Goal: Information Seeking & Learning: Learn about a topic

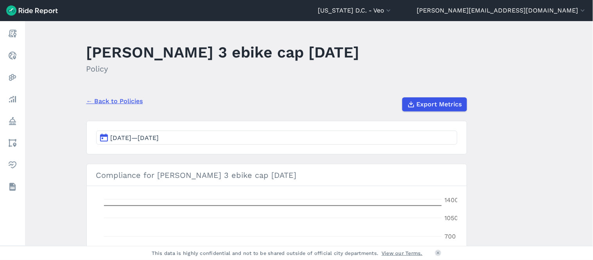
scroll to position [127, 0]
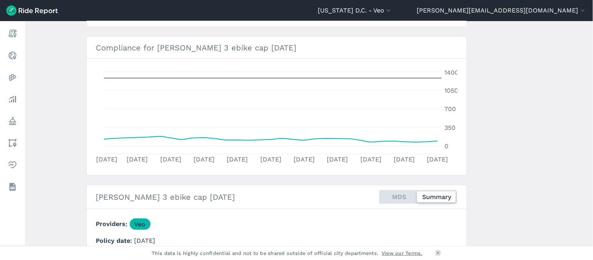
click at [30, 9] on img at bounding box center [32, 10] width 52 height 10
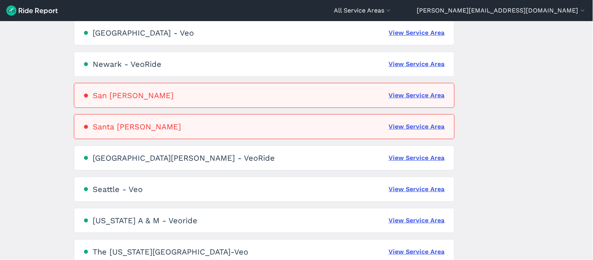
scroll to position [548, 0]
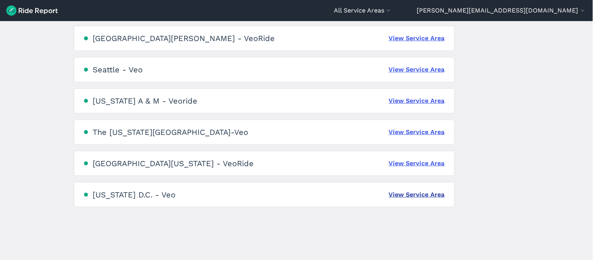
click at [436, 194] on link "View Service Area" at bounding box center [417, 194] width 56 height 9
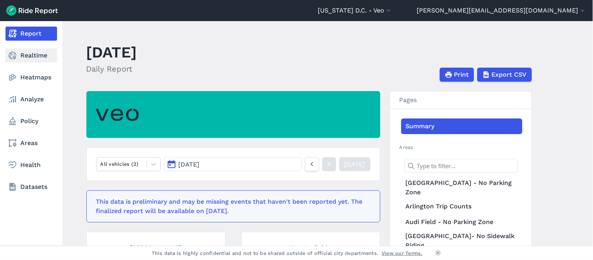
click at [43, 55] on link "Realtime" at bounding box center [31, 55] width 52 height 14
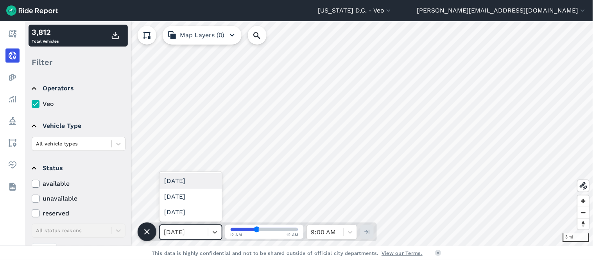
click at [206, 232] on div "[DATE]" at bounding box center [184, 232] width 48 height 14
click at [211, 235] on icon at bounding box center [215, 232] width 8 height 8
click at [145, 231] on icon at bounding box center [146, 231] width 9 height 9
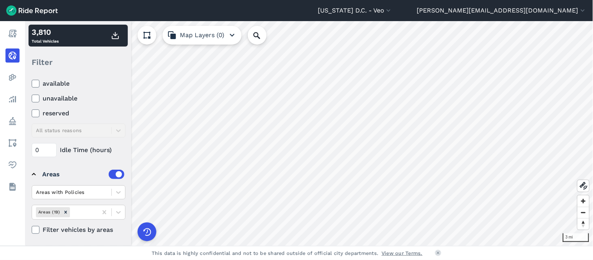
scroll to position [102, 0]
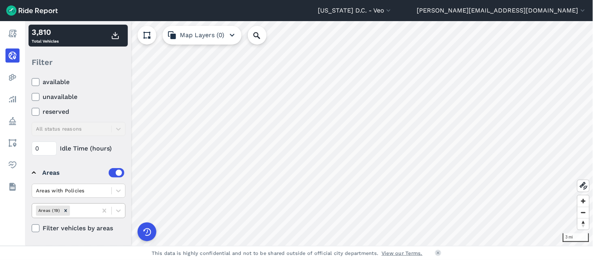
click at [88, 209] on div at bounding box center [83, 210] width 22 height 9
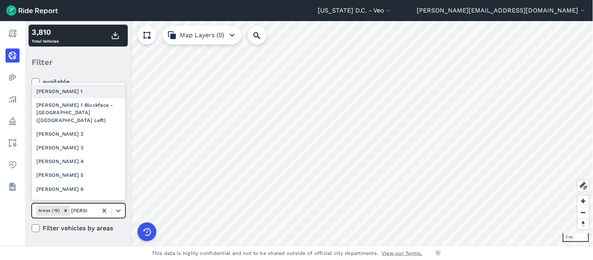
type input "[PERSON_NAME] 3"
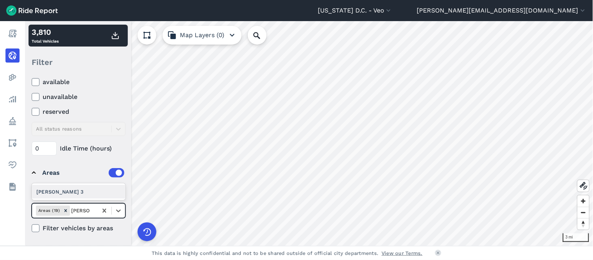
click at [67, 194] on div "[PERSON_NAME] 3" at bounding box center [79, 192] width 94 height 14
click at [81, 212] on icon "Remove Ward 3" at bounding box center [83, 210] width 5 height 5
click at [90, 210] on div at bounding box center [92, 210] width 4 height 9
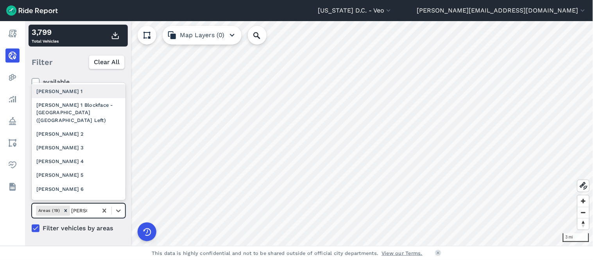
type input "[PERSON_NAME] 2"
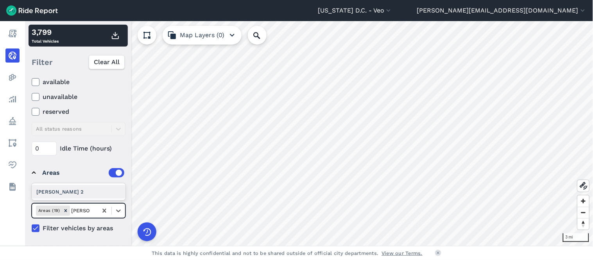
click at [75, 192] on div "[PERSON_NAME] 2" at bounding box center [79, 192] width 94 height 14
click at [83, 211] on icon "Remove Ward 2" at bounding box center [84, 210] width 3 height 3
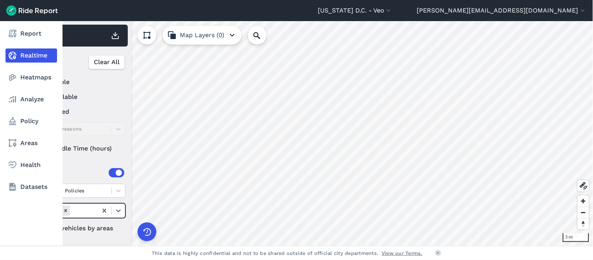
click at [34, 56] on link "Realtime" at bounding box center [31, 55] width 52 height 14
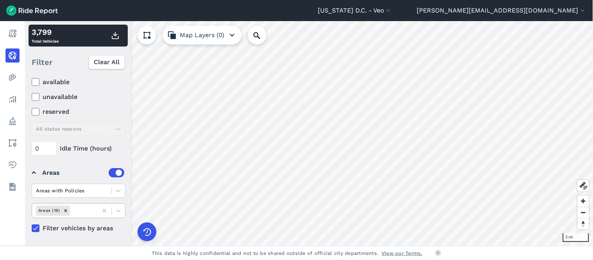
click at [146, 233] on icon at bounding box center [147, 232] width 13 height 13
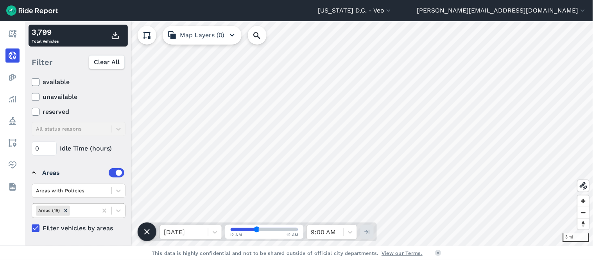
drag, startPoint x: 255, startPoint y: 230, endPoint x: 91, endPoint y: 45, distance: 247.1
click at [240, 230] on input "range" at bounding box center [264, 229] width 67 height 3
click at [241, 230] on input "range" at bounding box center [264, 229] width 67 height 3
type input "36"
click at [257, 229] on input "range" at bounding box center [264, 229] width 67 height 3
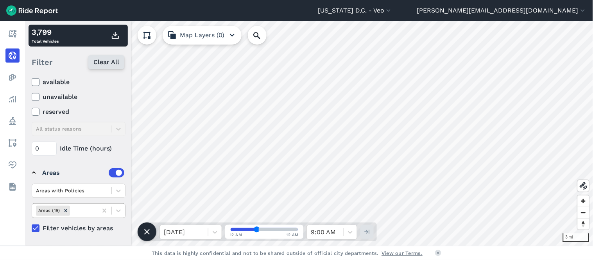
click at [112, 63] on span "Clear All" at bounding box center [106, 61] width 26 height 9
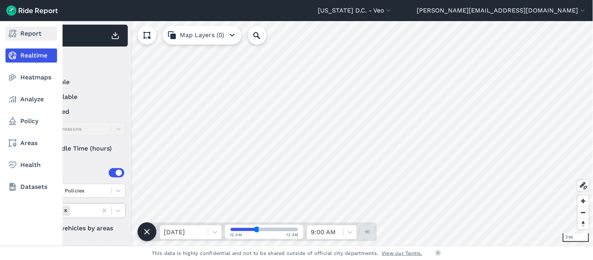
click at [29, 36] on link "Report" at bounding box center [31, 34] width 52 height 14
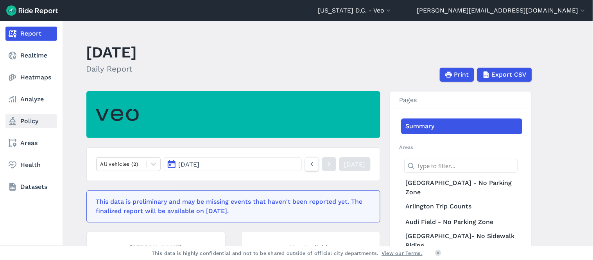
click at [24, 122] on link "Policy" at bounding box center [31, 121] width 52 height 14
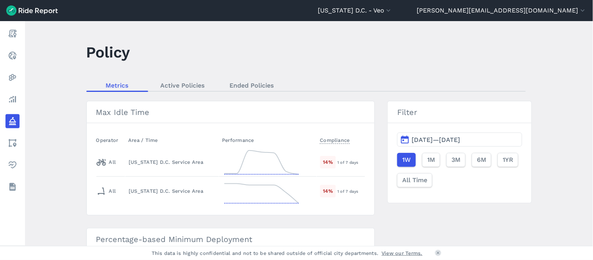
click at [181, 77] on main "Policy Metrics Active Policies Ended Policies Max Idle Time Operator Area / Tim…" at bounding box center [309, 133] width 568 height 225
click at [182, 83] on link "Active Policies" at bounding box center [182, 85] width 69 height 12
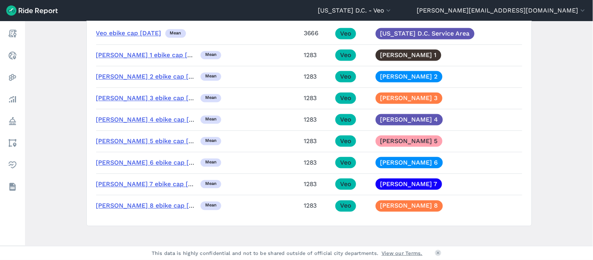
scroll to position [1003, 0]
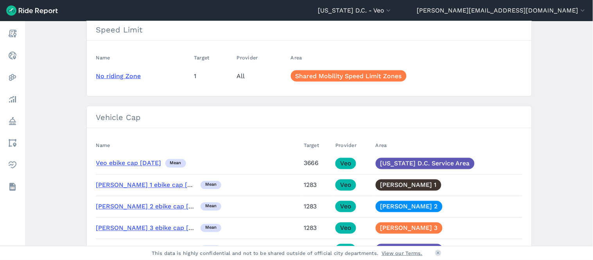
click at [156, 181] on link "[PERSON_NAME] 1 ebike cap [DATE]" at bounding box center [151, 184] width 110 height 7
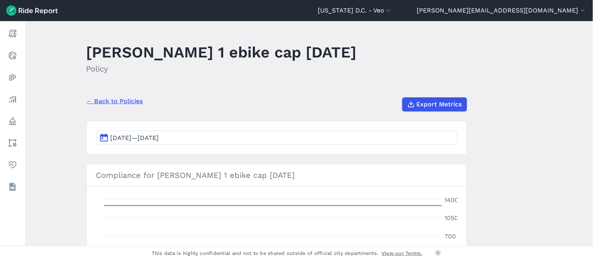
click at [111, 103] on link "← Back to Policies" at bounding box center [114, 101] width 57 height 9
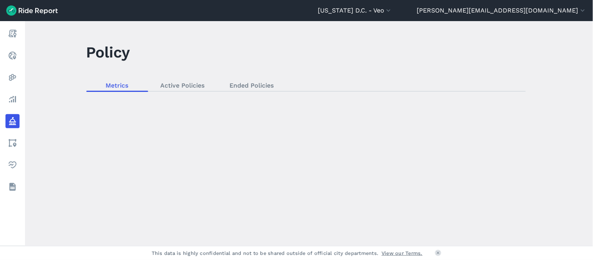
click at [176, 83] on div "loading" at bounding box center [309, 133] width 568 height 225
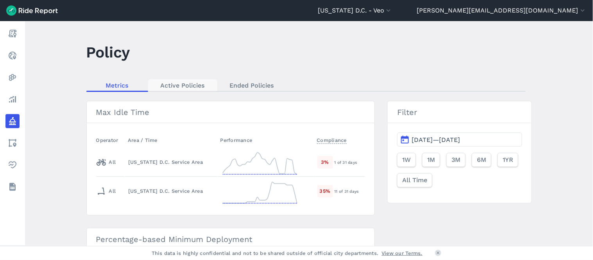
click at [185, 85] on link "Active Policies" at bounding box center [182, 85] width 69 height 12
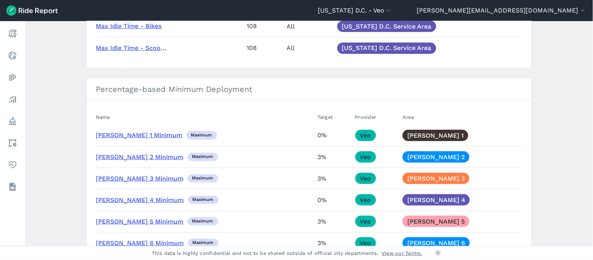
scroll to position [130, 0]
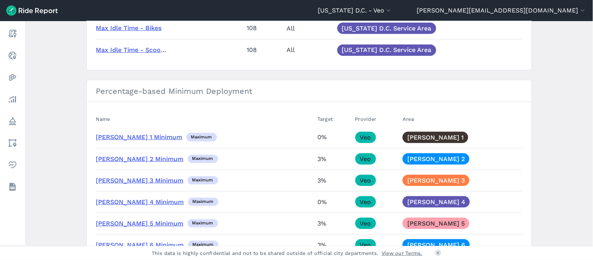
click at [147, 180] on link "[PERSON_NAME] 3 Minimum" at bounding box center [140, 180] width 88 height 7
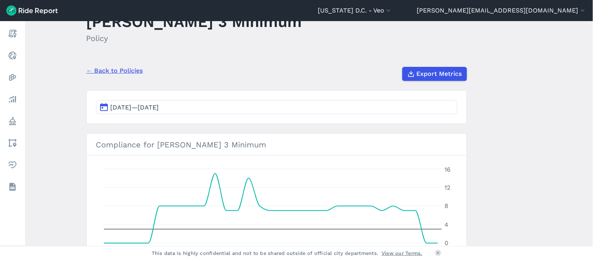
scroll to position [43, 0]
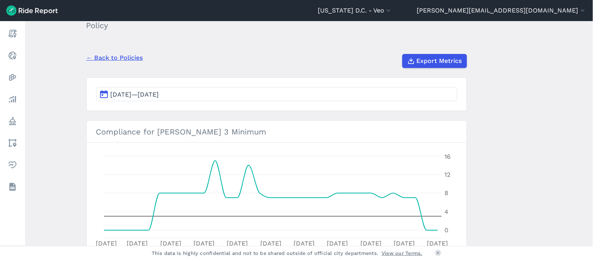
click at [107, 53] on link "← Back to Policies" at bounding box center [114, 57] width 57 height 9
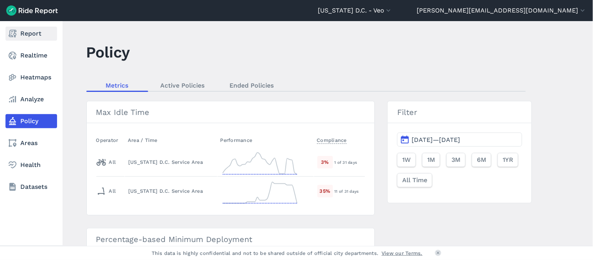
click at [29, 30] on link "Report" at bounding box center [31, 34] width 52 height 14
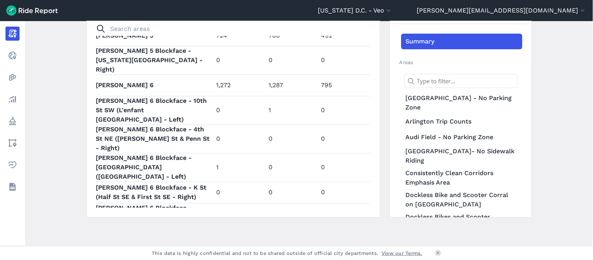
scroll to position [1132, 0]
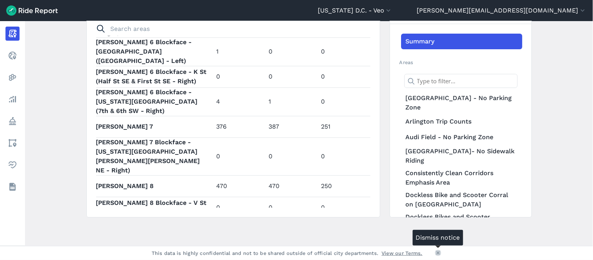
click at [439, 251] on icon at bounding box center [438, 253] width 5 height 5
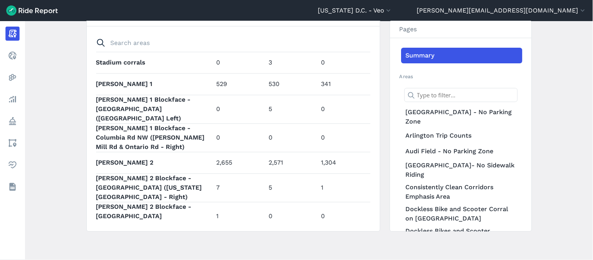
scroll to position [481, 0]
